Goal: Information Seeking & Learning: Learn about a topic

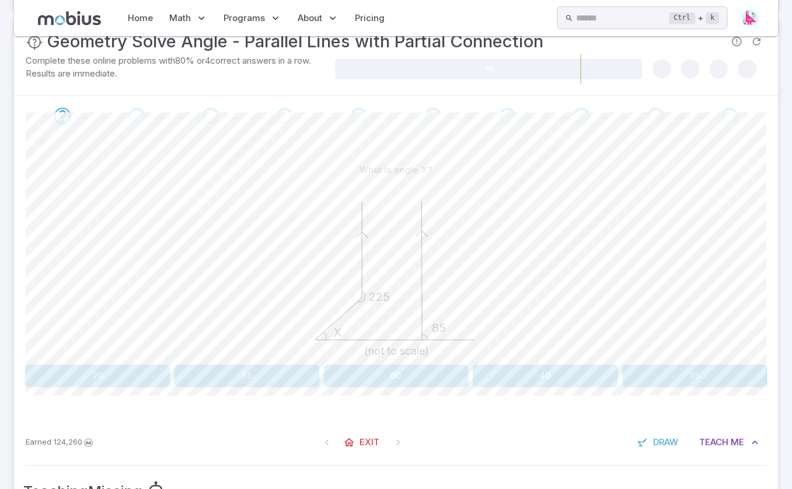
scroll to position [224, 0]
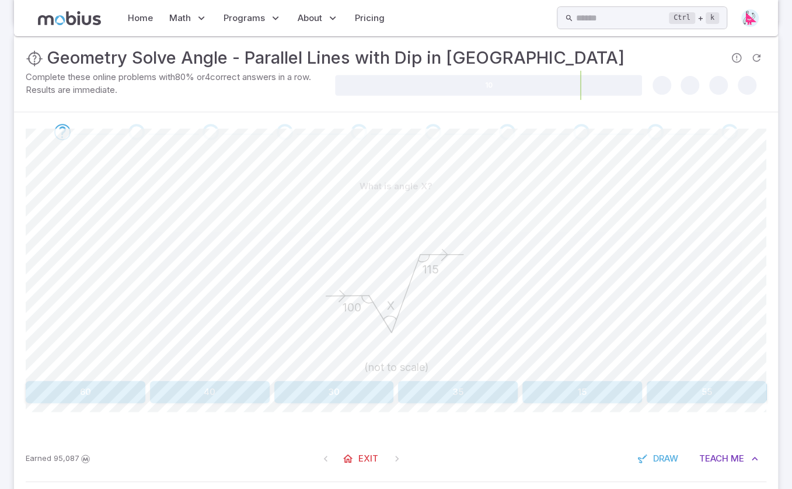
scroll to position [234, 0]
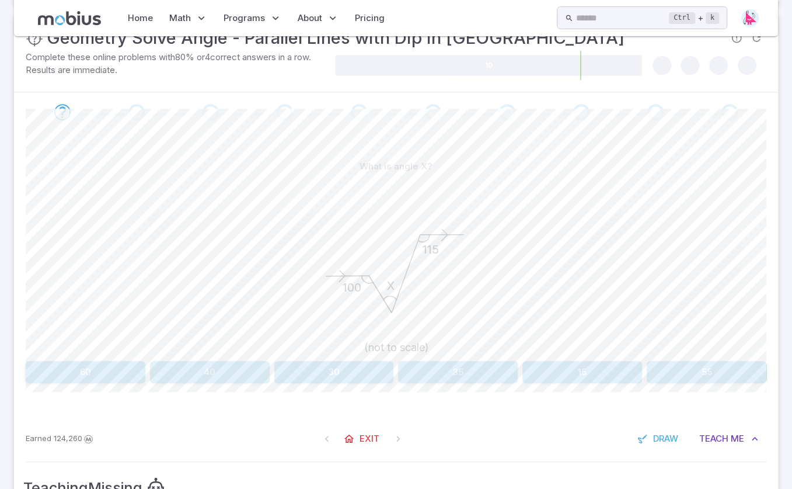
click at [494, 371] on button "35" at bounding box center [458, 372] width 120 height 22
click at [432, 366] on button "130" at bounding box center [396, 372] width 144 height 22
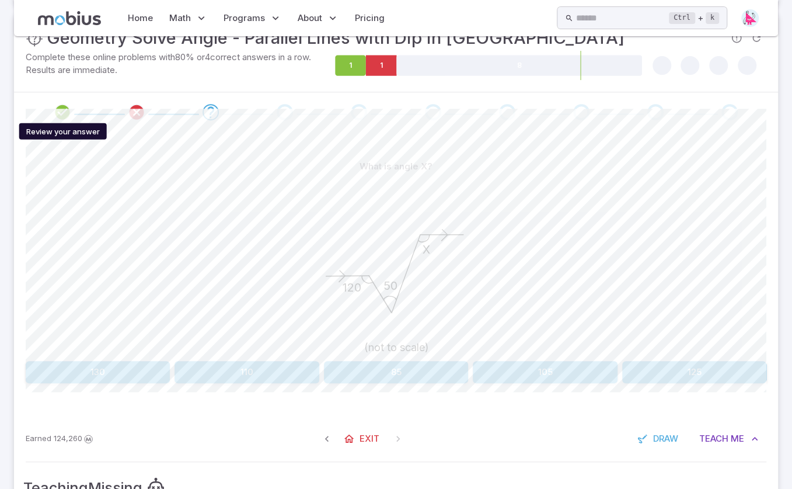
click at [65, 112] on icon "Review your answer" at bounding box center [63, 112] width 18 height 18
